Goal: Find specific page/section: Find specific page/section

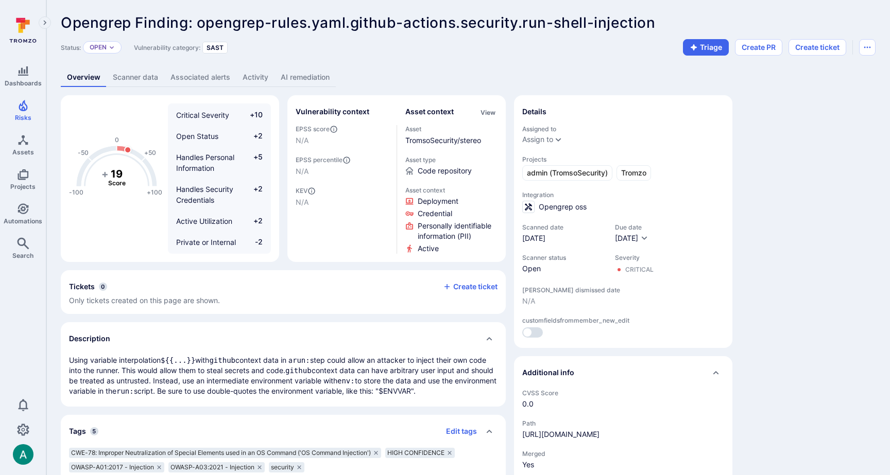
click at [308, 79] on link "AI remediation" at bounding box center [304, 77] width 61 height 19
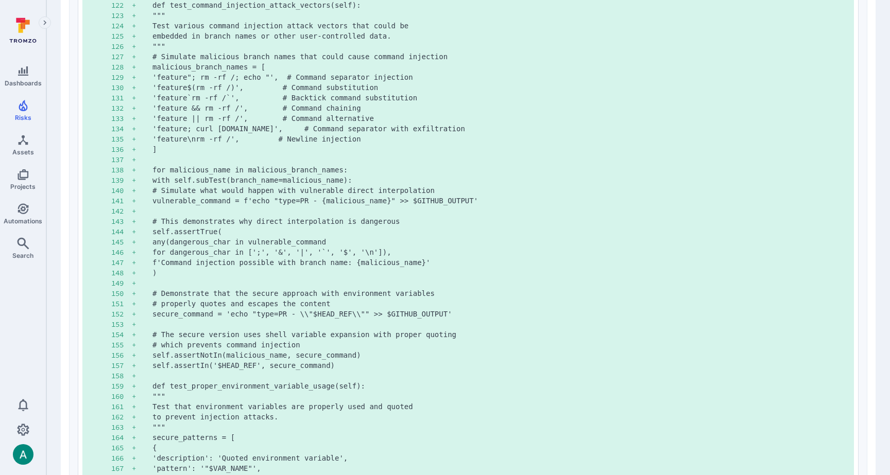
scroll to position [2065, 0]
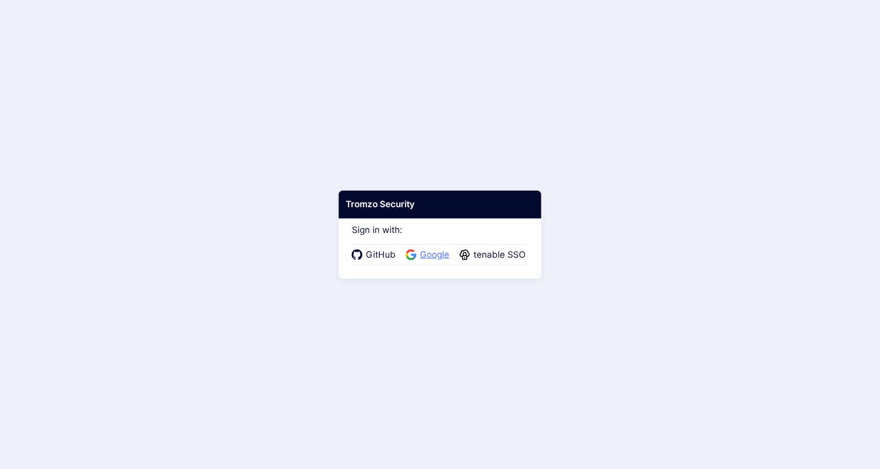
click at [428, 253] on span "Google" at bounding box center [435, 254] width 36 height 13
click at [541, 99] on body "Tromzo Security Sign in with: GitHub Google tenable SSO" at bounding box center [440, 234] width 880 height 469
